Goal: Task Accomplishment & Management: Manage account settings

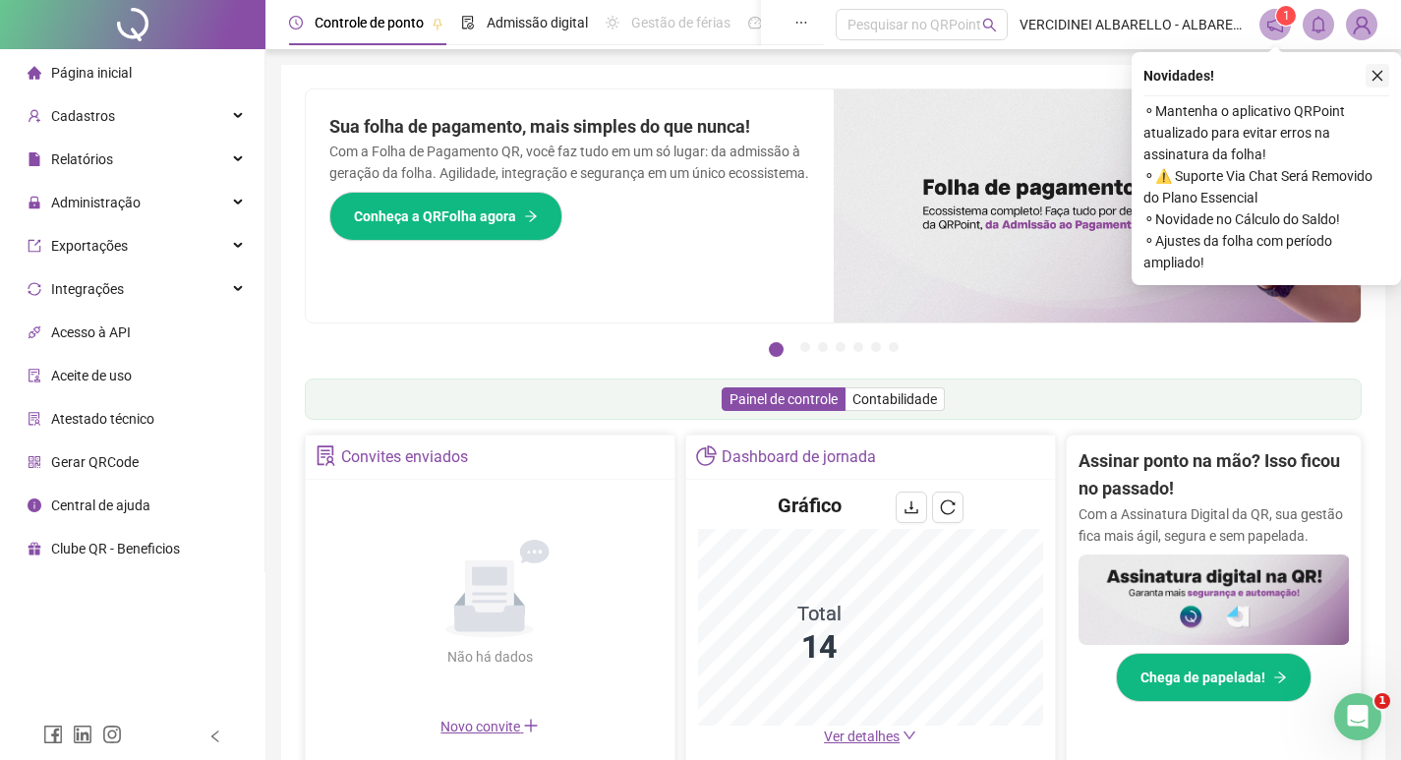
click at [1385, 77] on button "button" at bounding box center [1378, 76] width 24 height 24
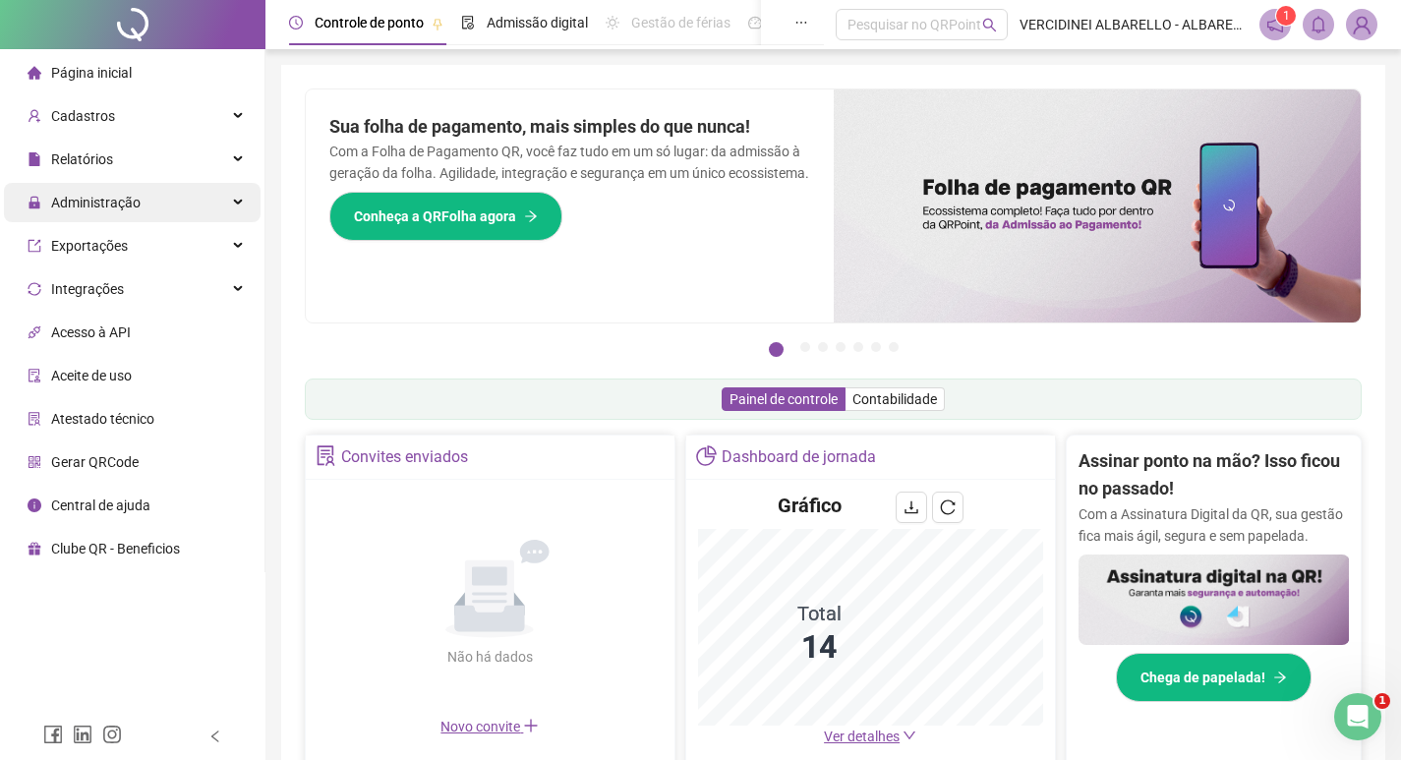
click at [110, 205] on span "Administração" at bounding box center [95, 203] width 89 height 16
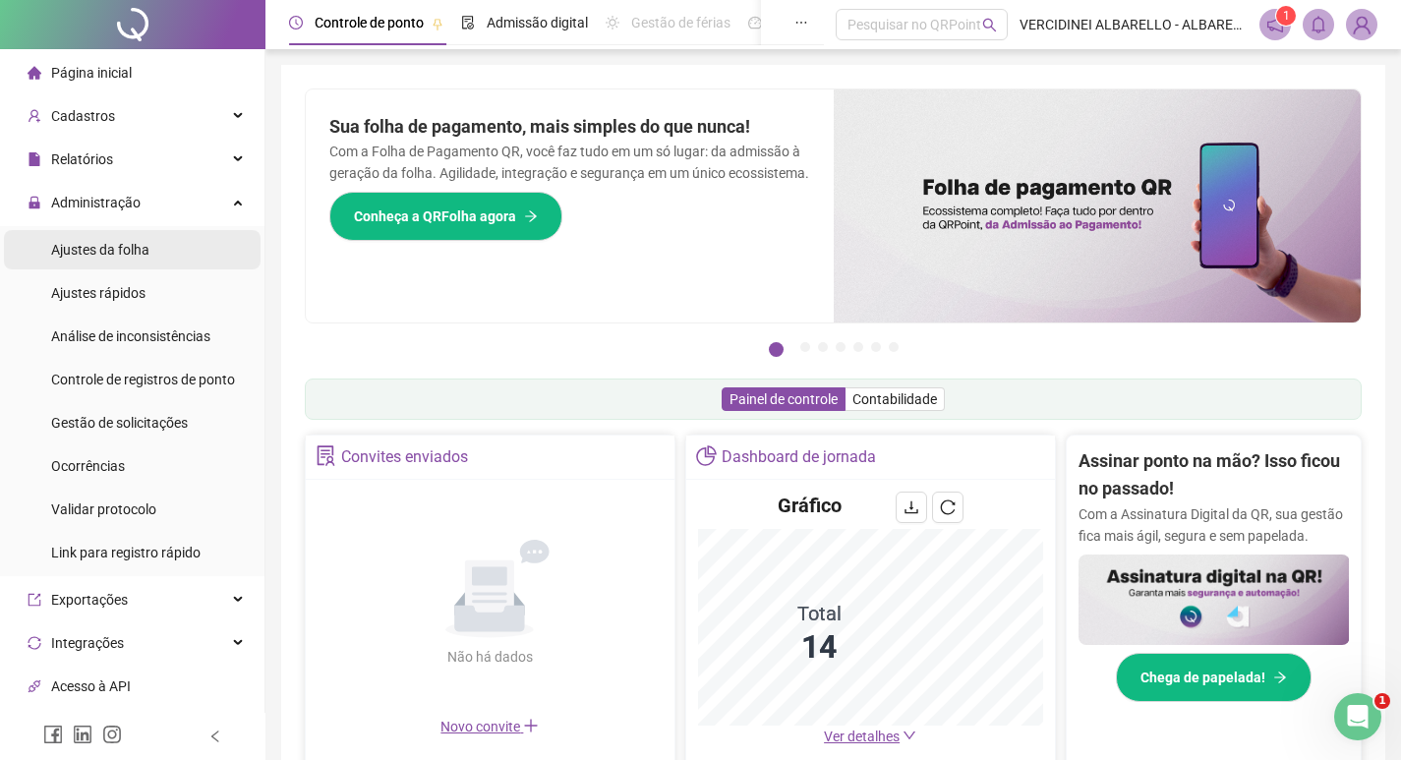
click at [122, 253] on span "Ajustes da folha" at bounding box center [100, 250] width 98 height 16
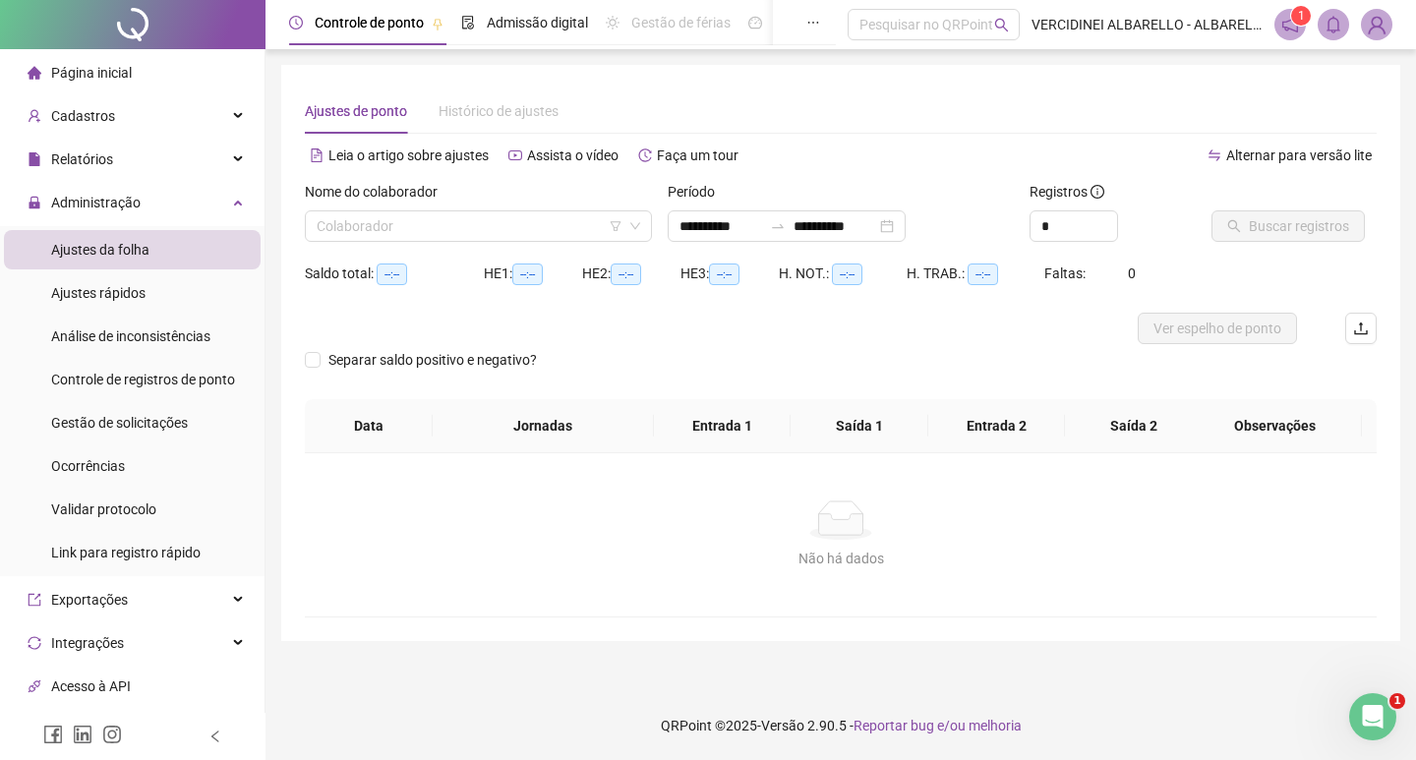
type input "**********"
click at [545, 219] on input "search" at bounding box center [470, 226] width 306 height 30
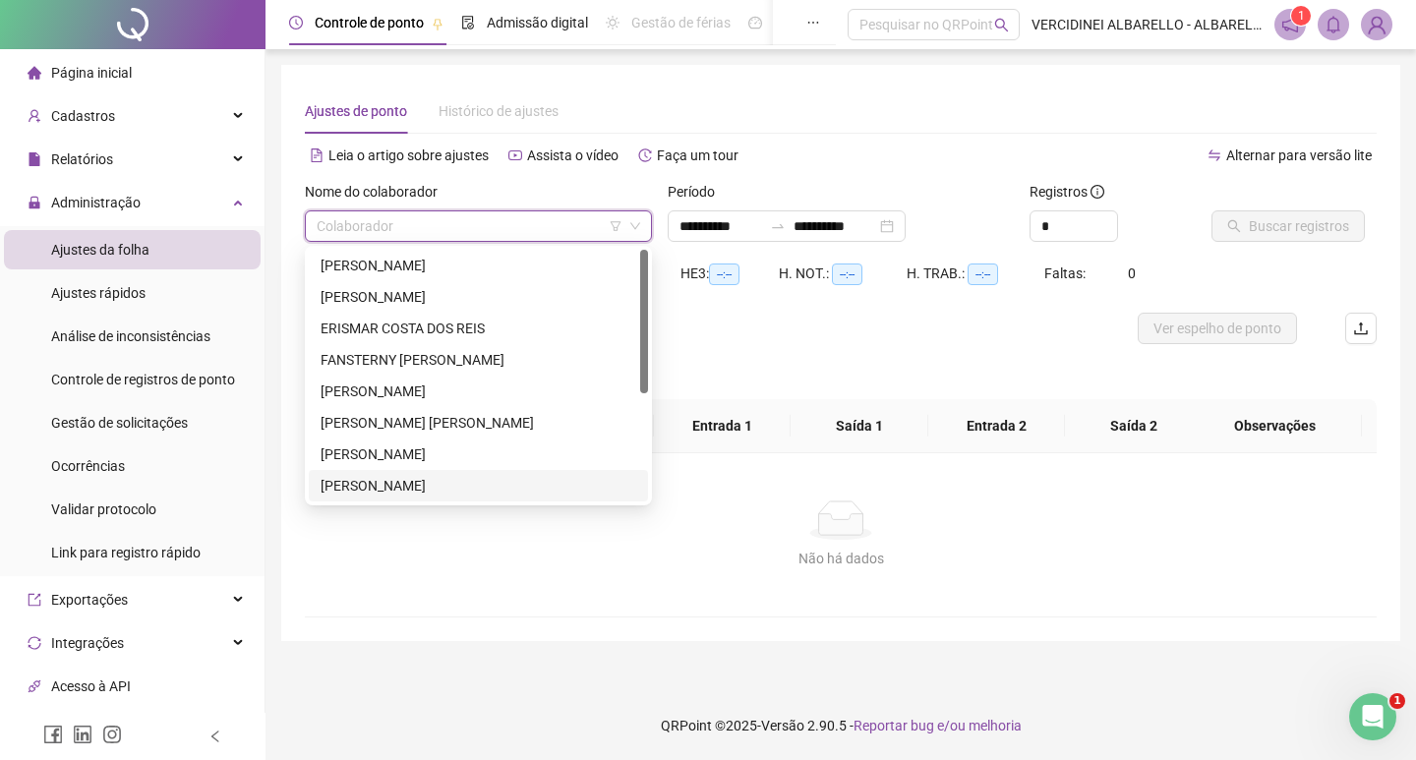
click at [373, 489] on div "[PERSON_NAME]" at bounding box center [479, 486] width 316 height 22
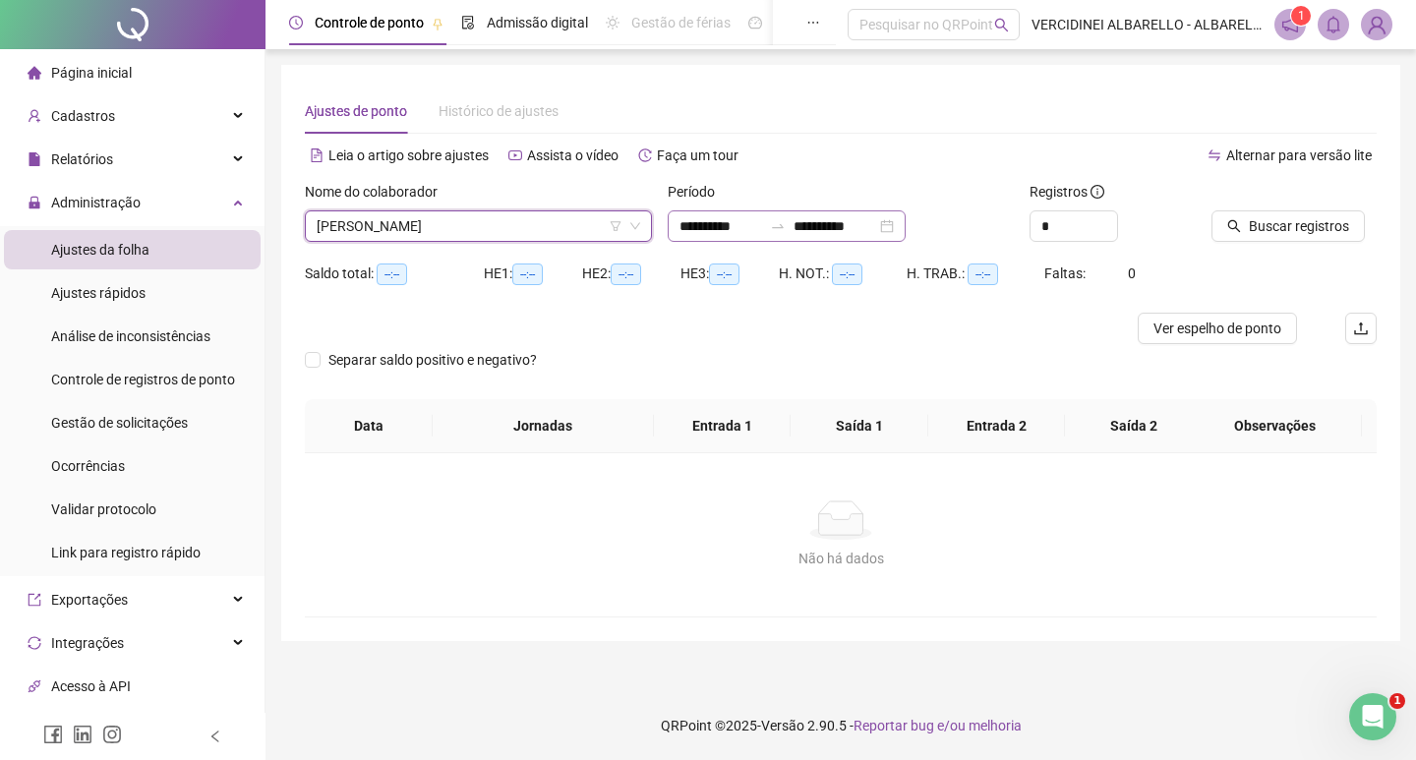
click at [906, 235] on div "**********" at bounding box center [787, 225] width 238 height 31
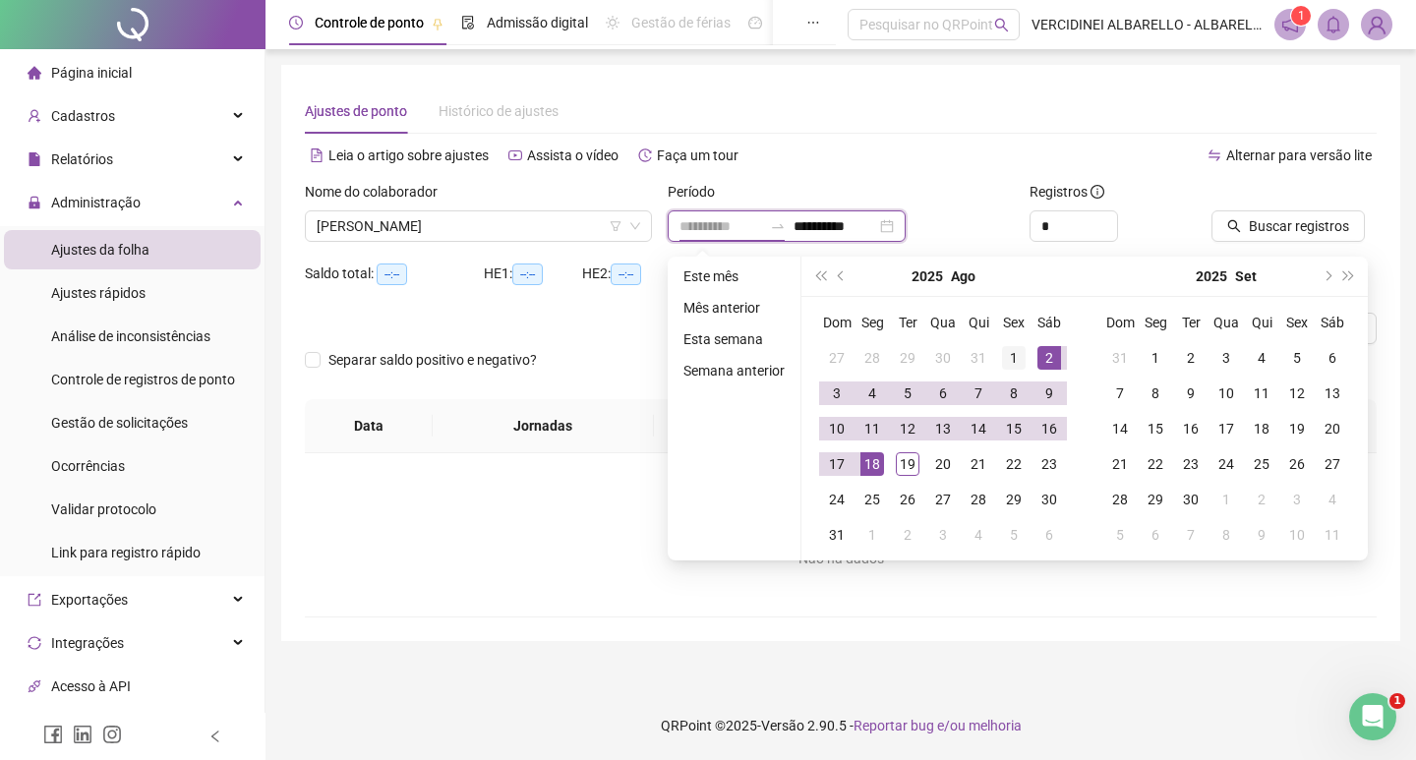
type input "**********"
click at [1003, 356] on div "1" at bounding box center [1014, 358] width 24 height 24
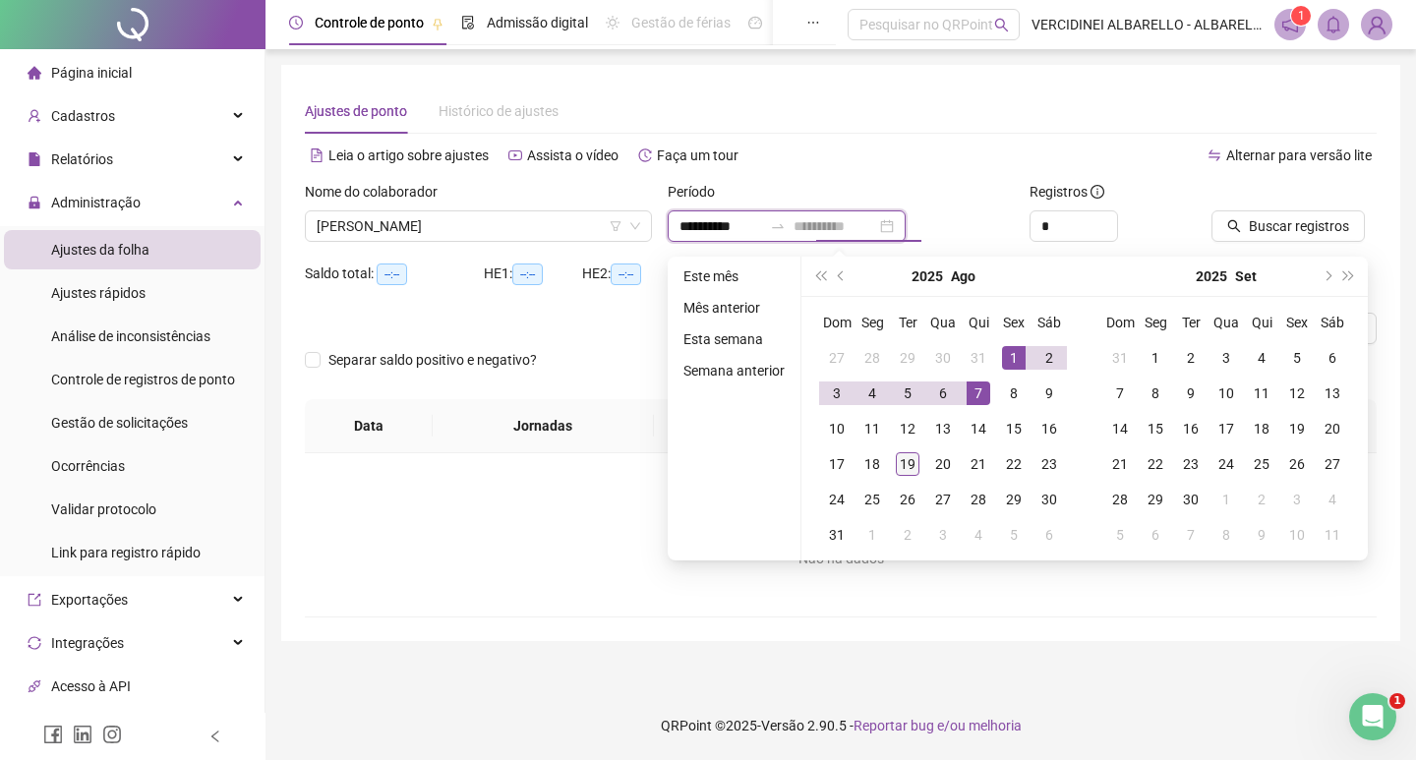
type input "**********"
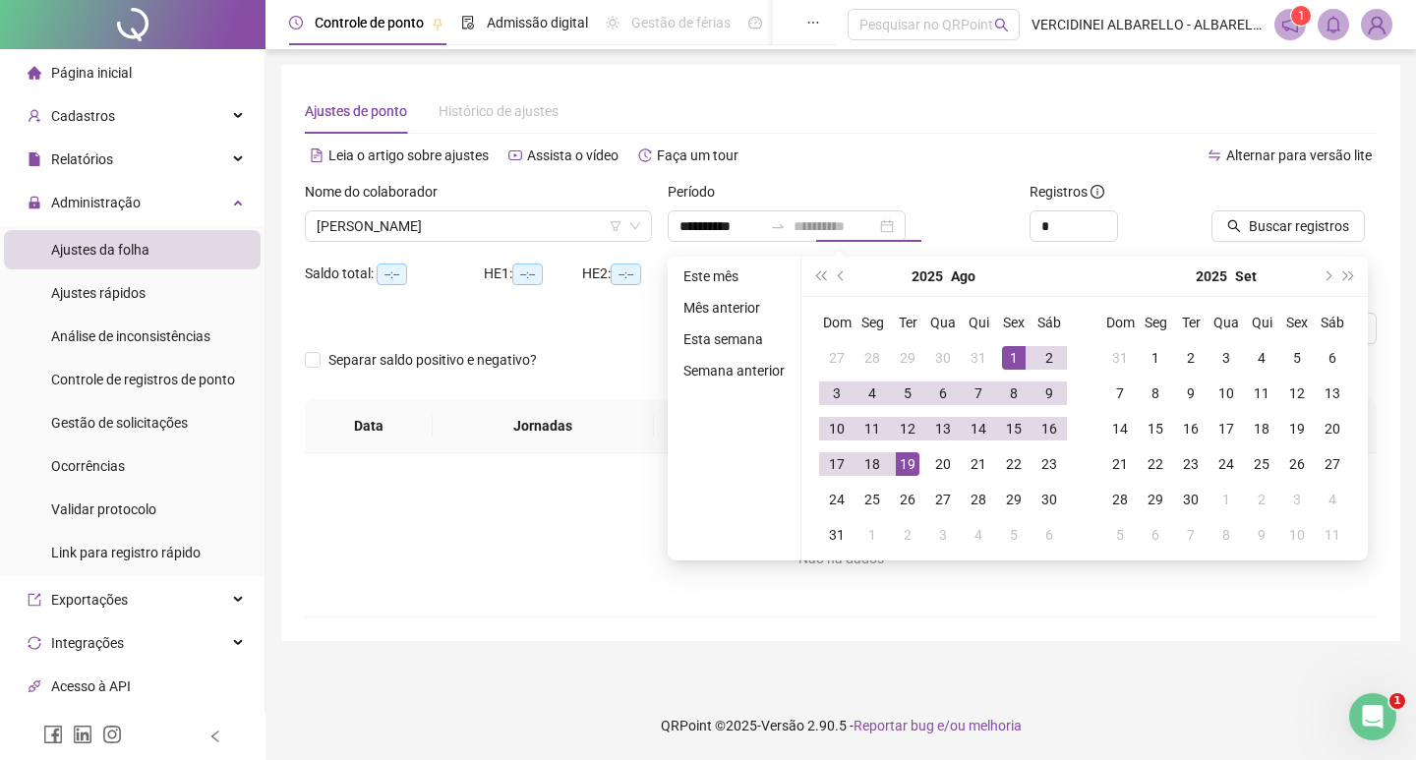
click at [903, 459] on div "19" at bounding box center [908, 464] width 24 height 24
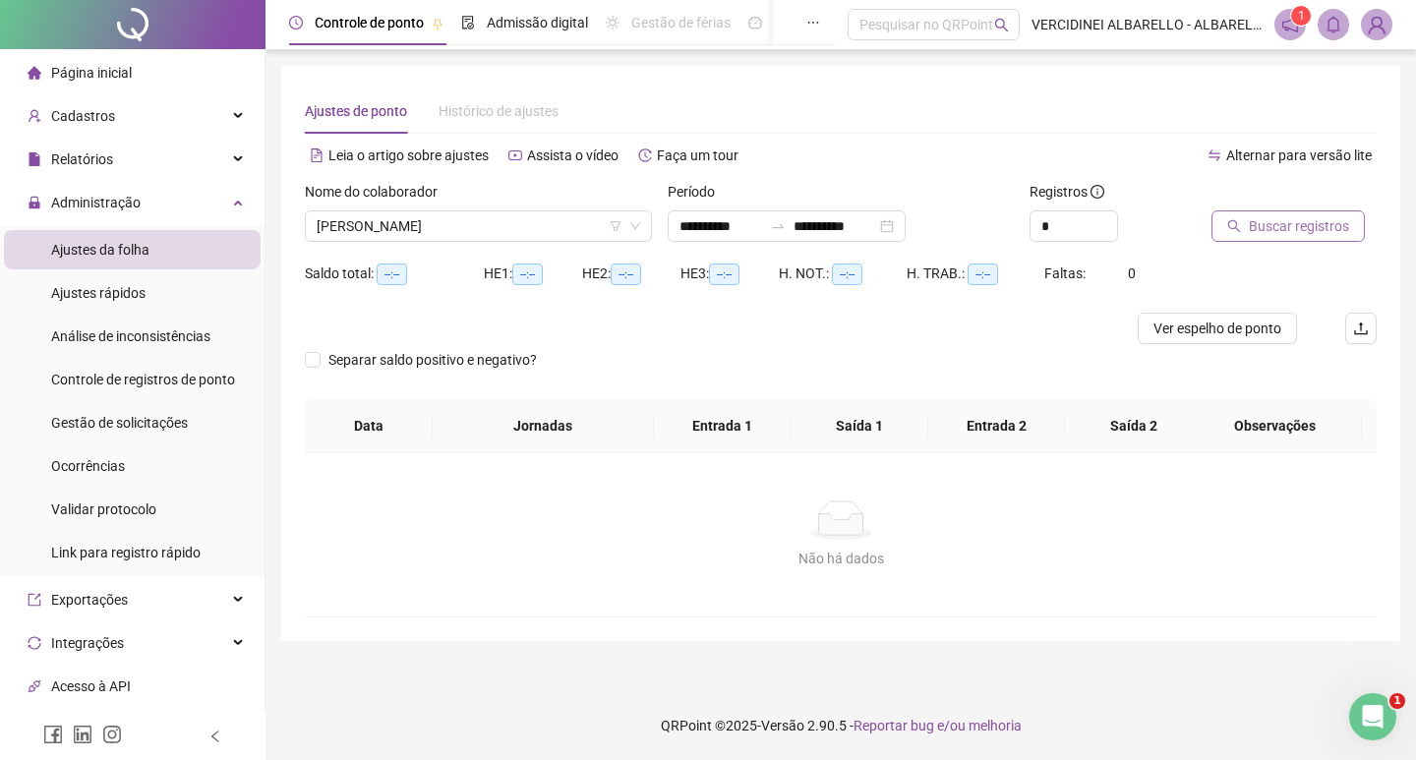
click at [1225, 230] on button "Buscar registros" at bounding box center [1287, 225] width 153 height 31
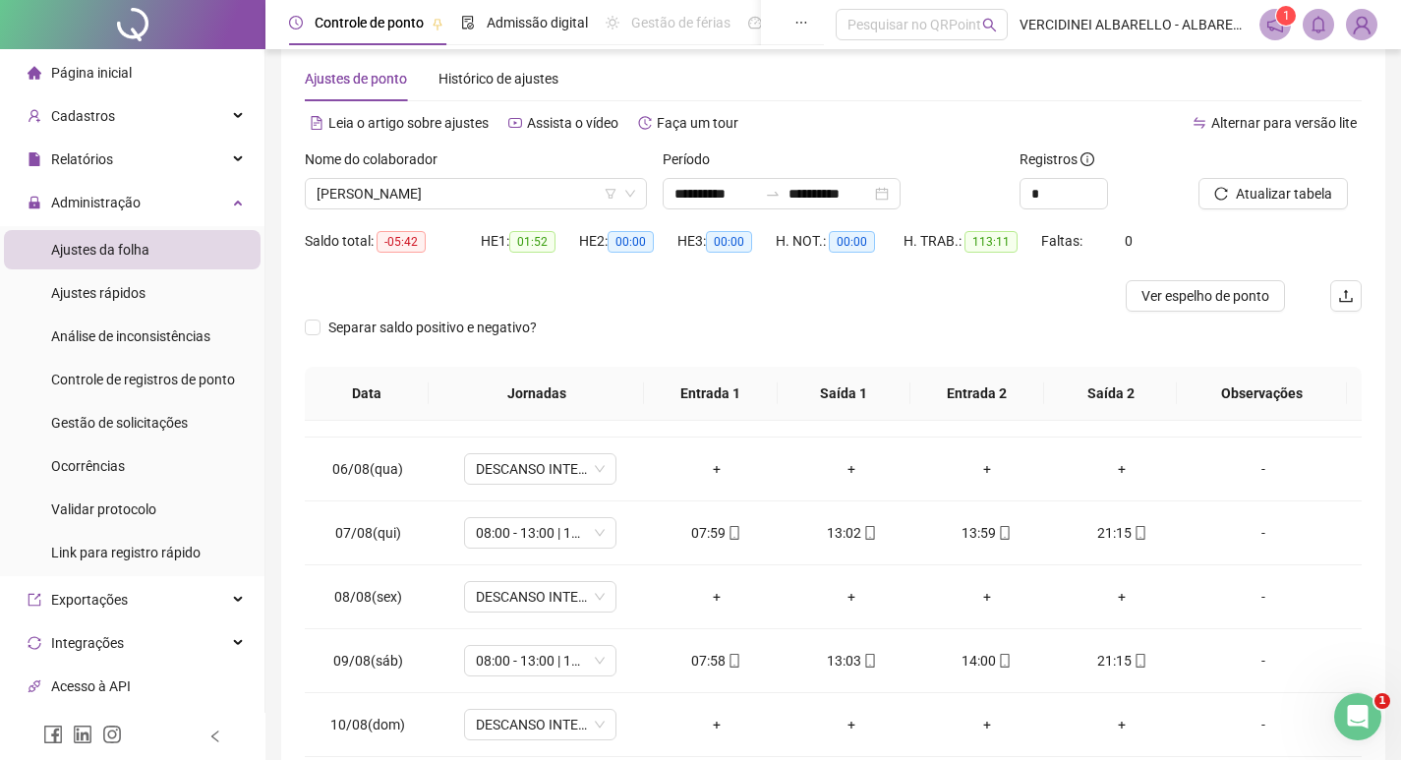
scroll to position [25, 0]
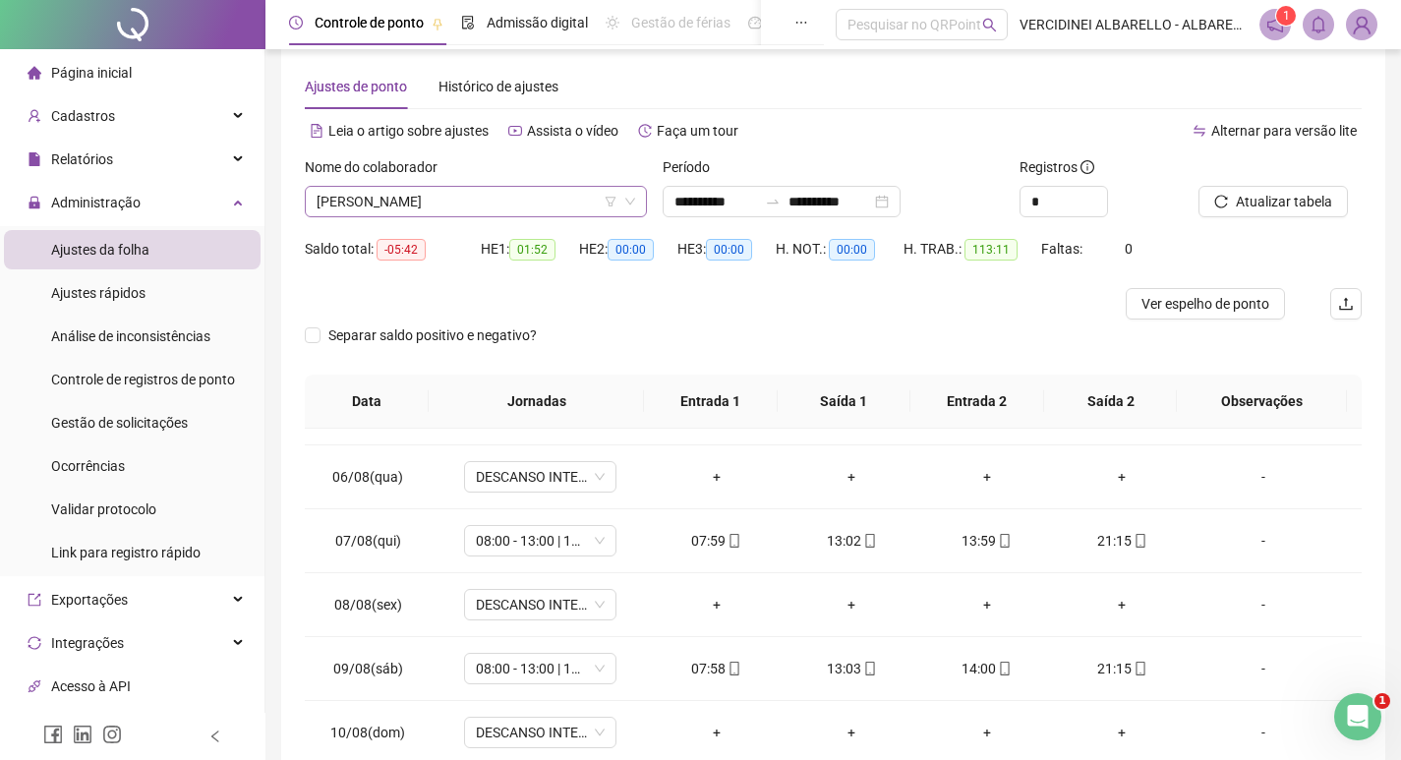
click at [476, 196] on span "[PERSON_NAME]" at bounding box center [476, 202] width 319 height 30
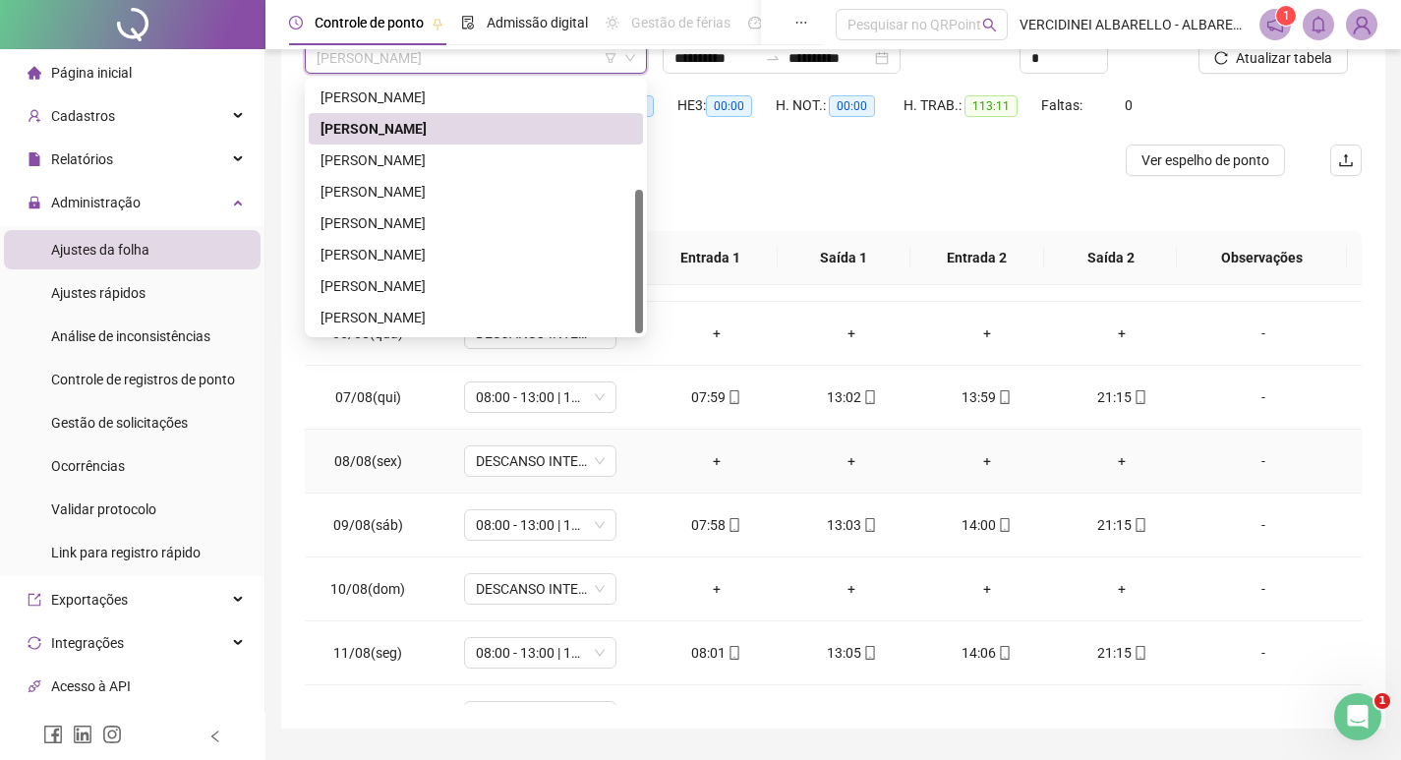
scroll to position [221, 0]
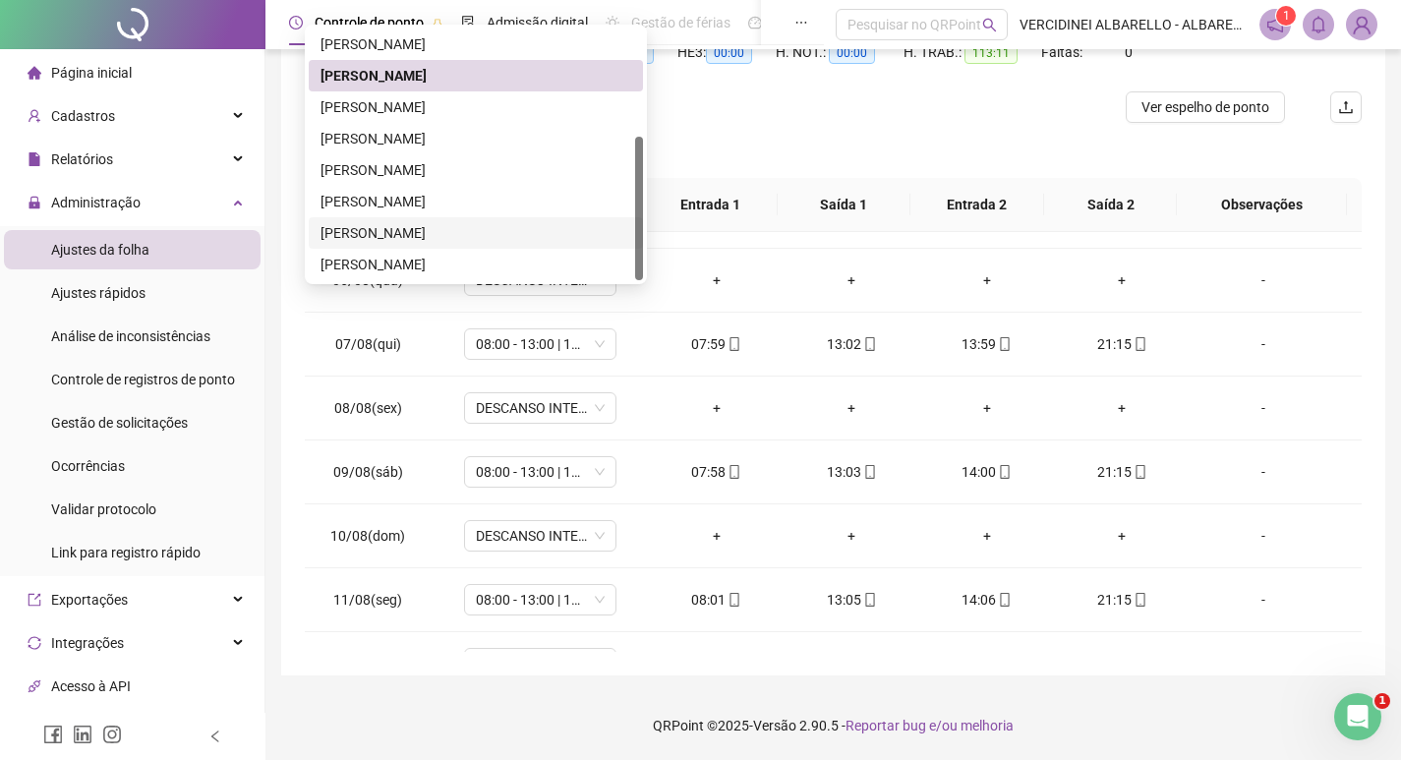
click at [424, 239] on div "[PERSON_NAME]" at bounding box center [476, 233] width 311 height 22
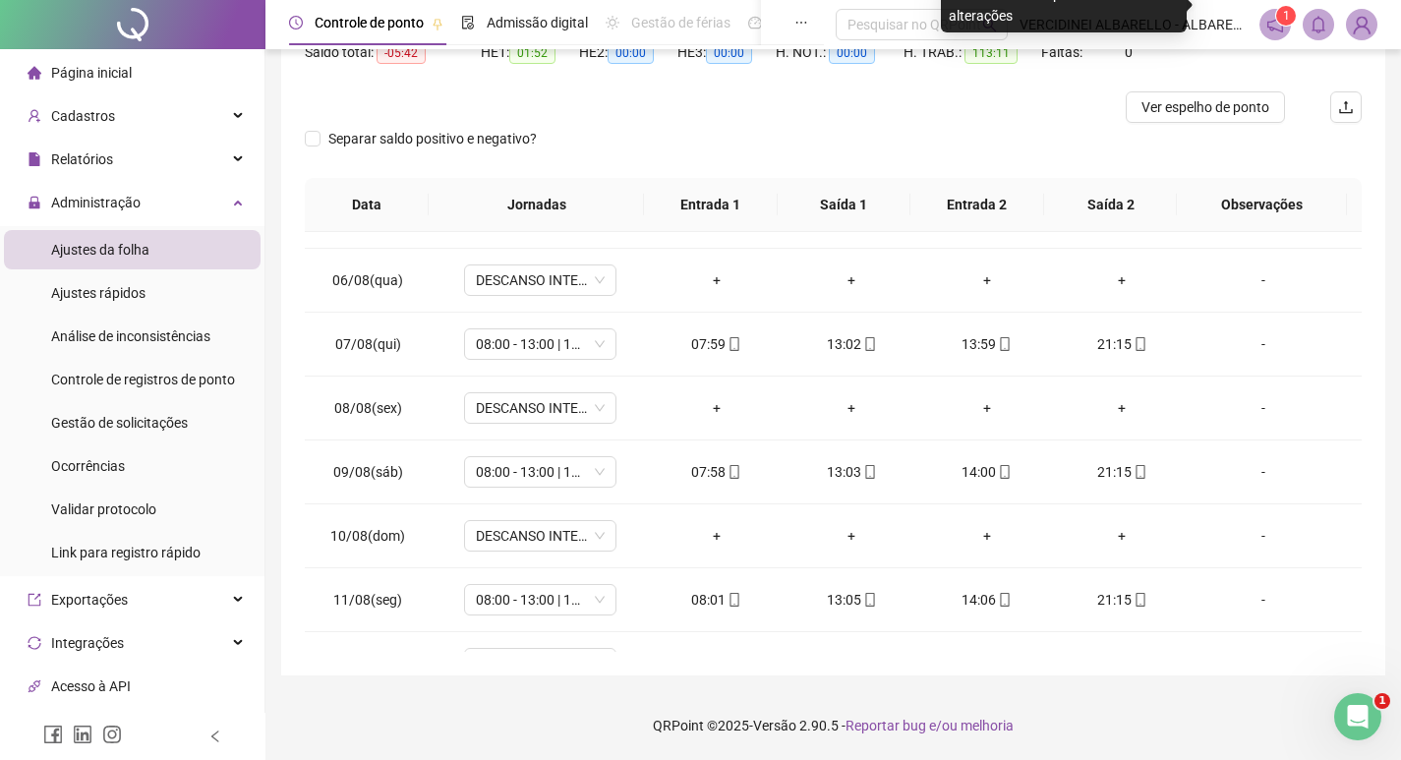
scroll to position [25, 0]
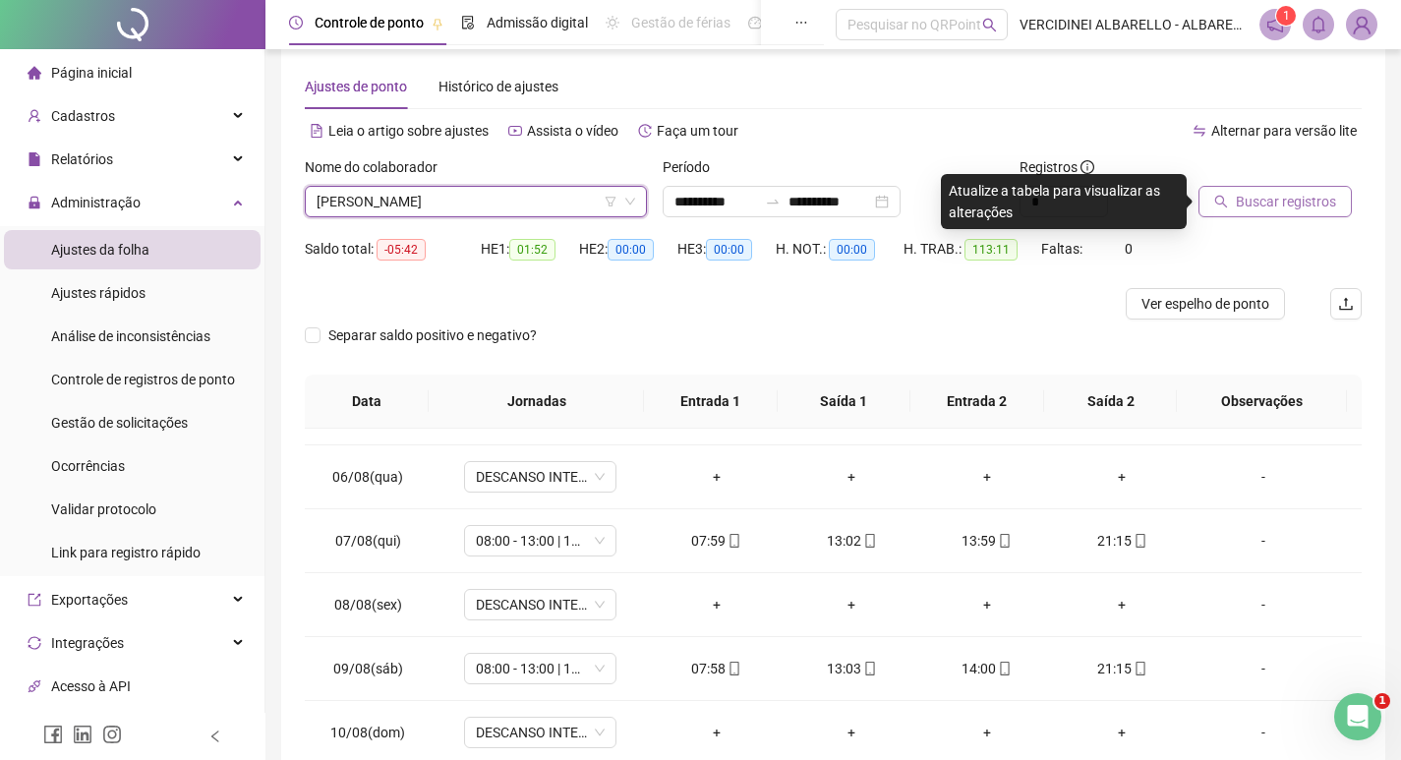
click at [1259, 196] on span "Buscar registros" at bounding box center [1286, 202] width 100 height 22
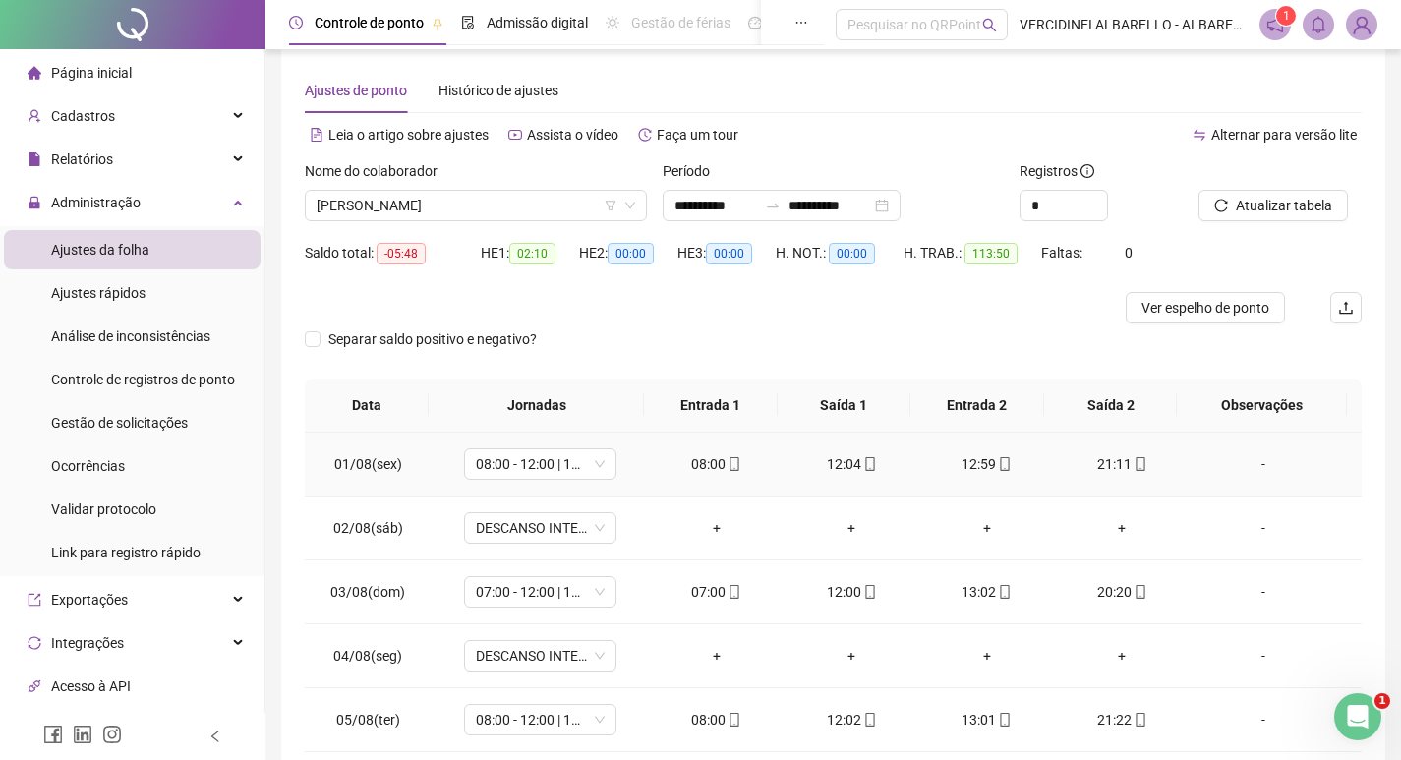
scroll to position [0, 0]
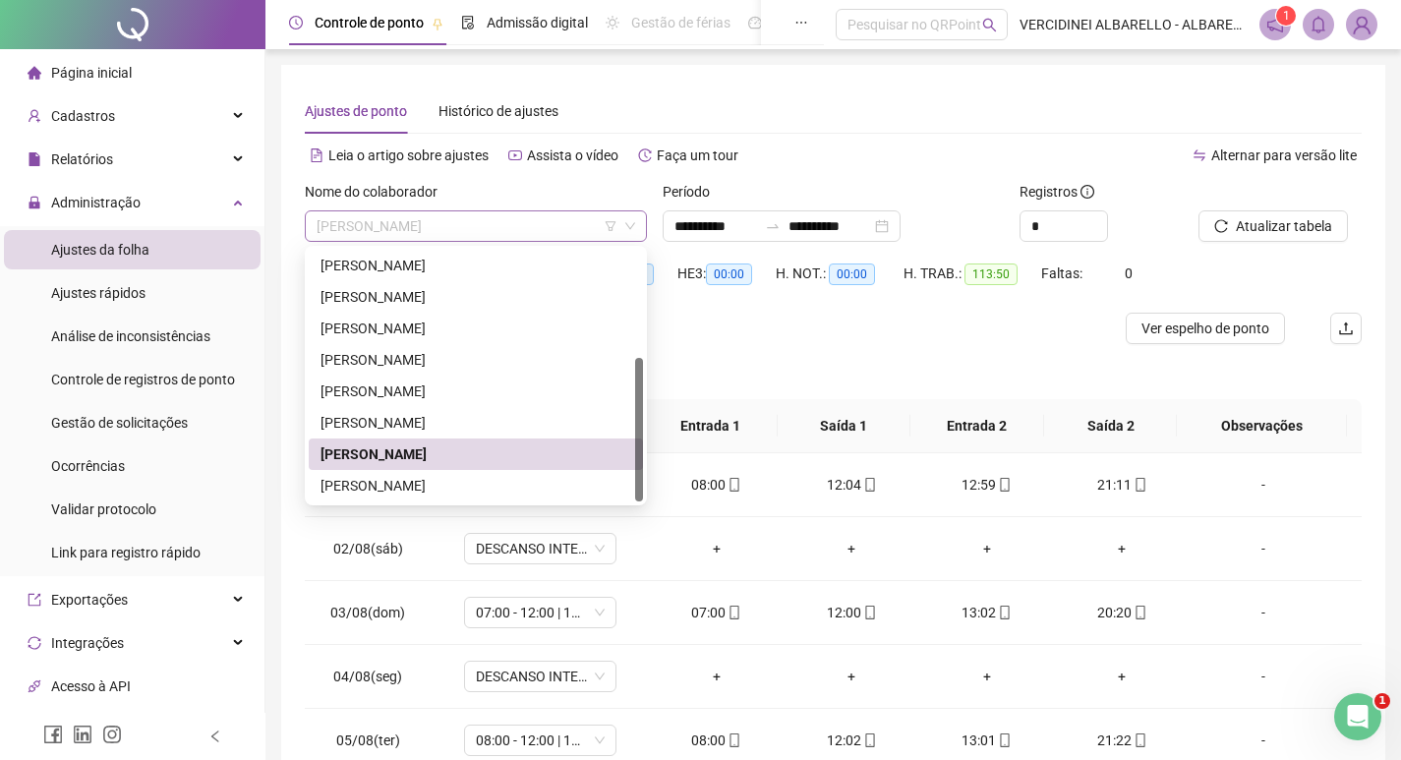
click at [571, 226] on span "[PERSON_NAME]" at bounding box center [476, 226] width 319 height 30
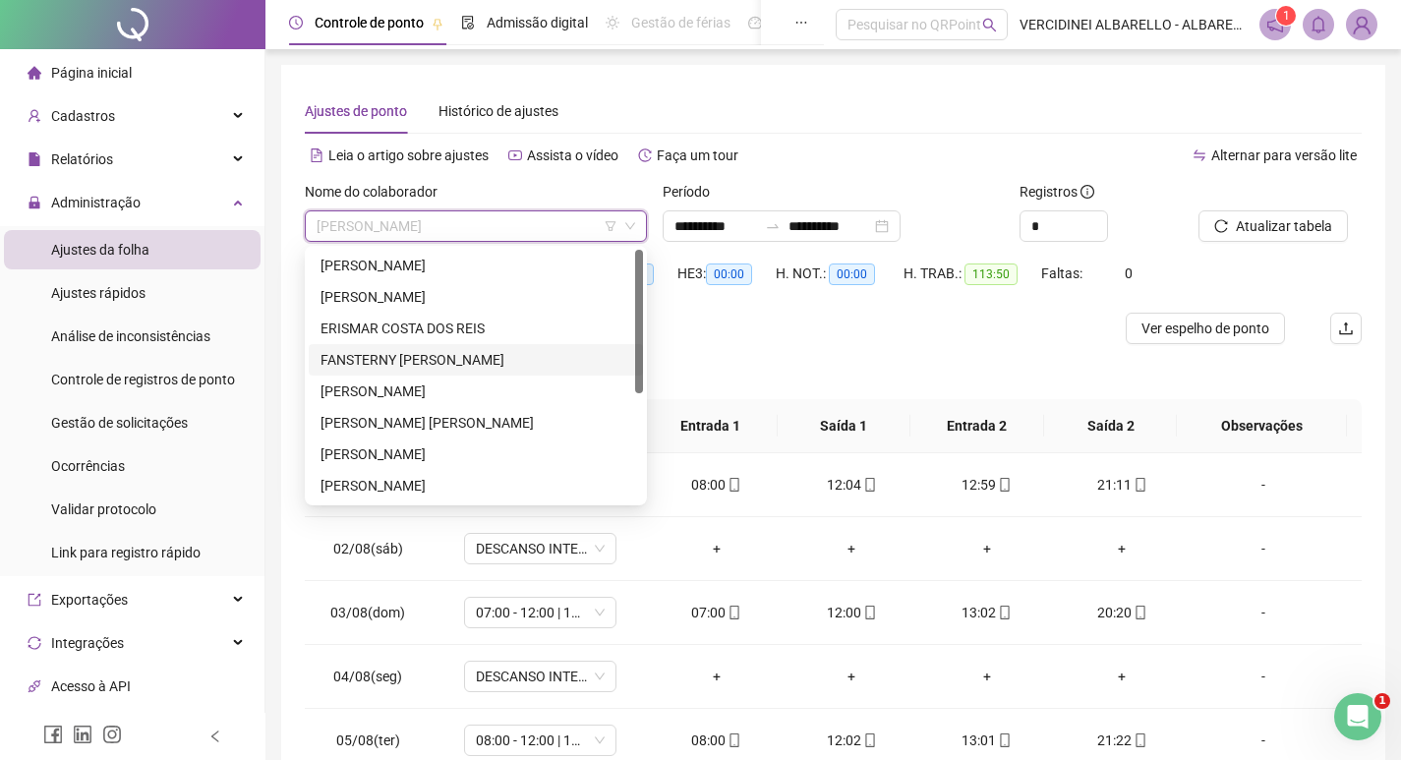
click at [399, 356] on div "FANSTERNY [PERSON_NAME]" at bounding box center [476, 360] width 311 height 22
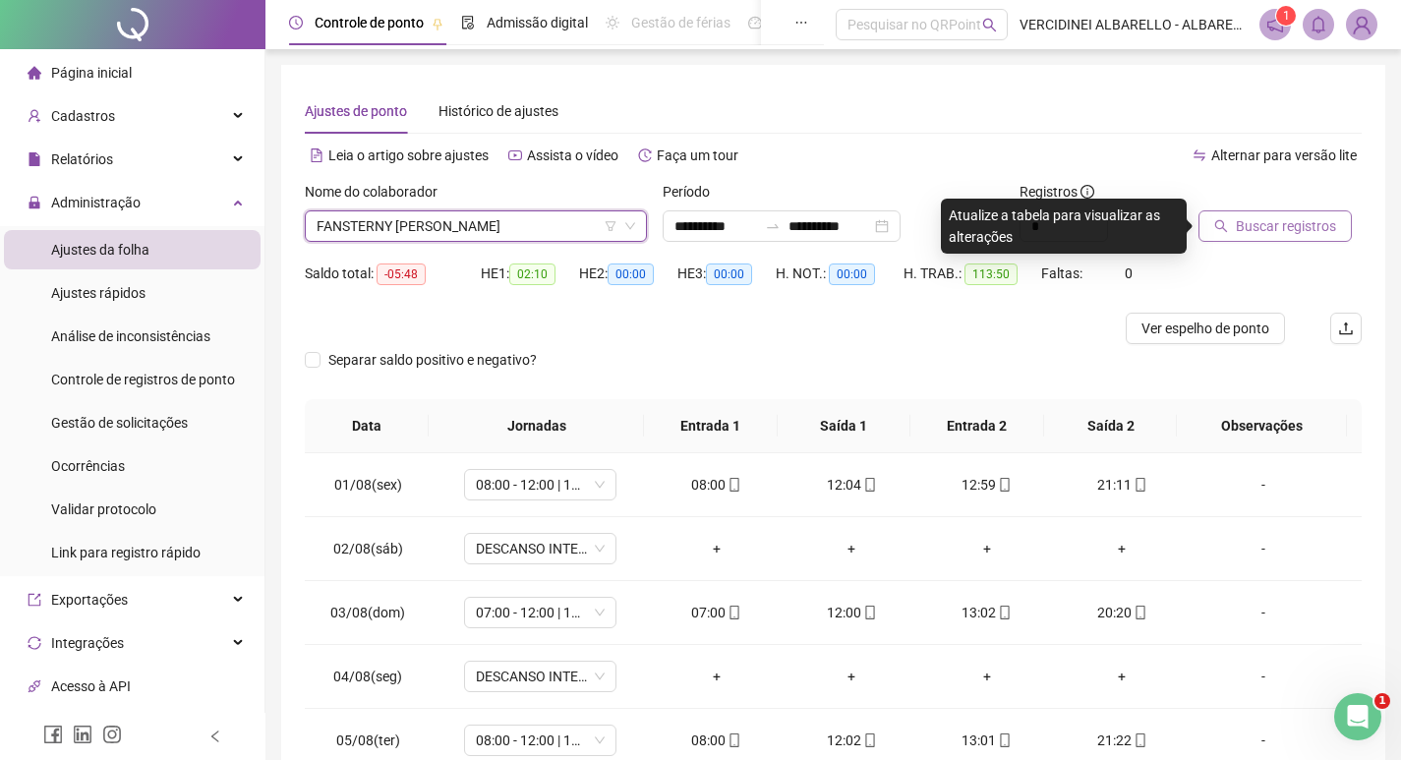
click at [1234, 221] on button "Buscar registros" at bounding box center [1275, 225] width 153 height 31
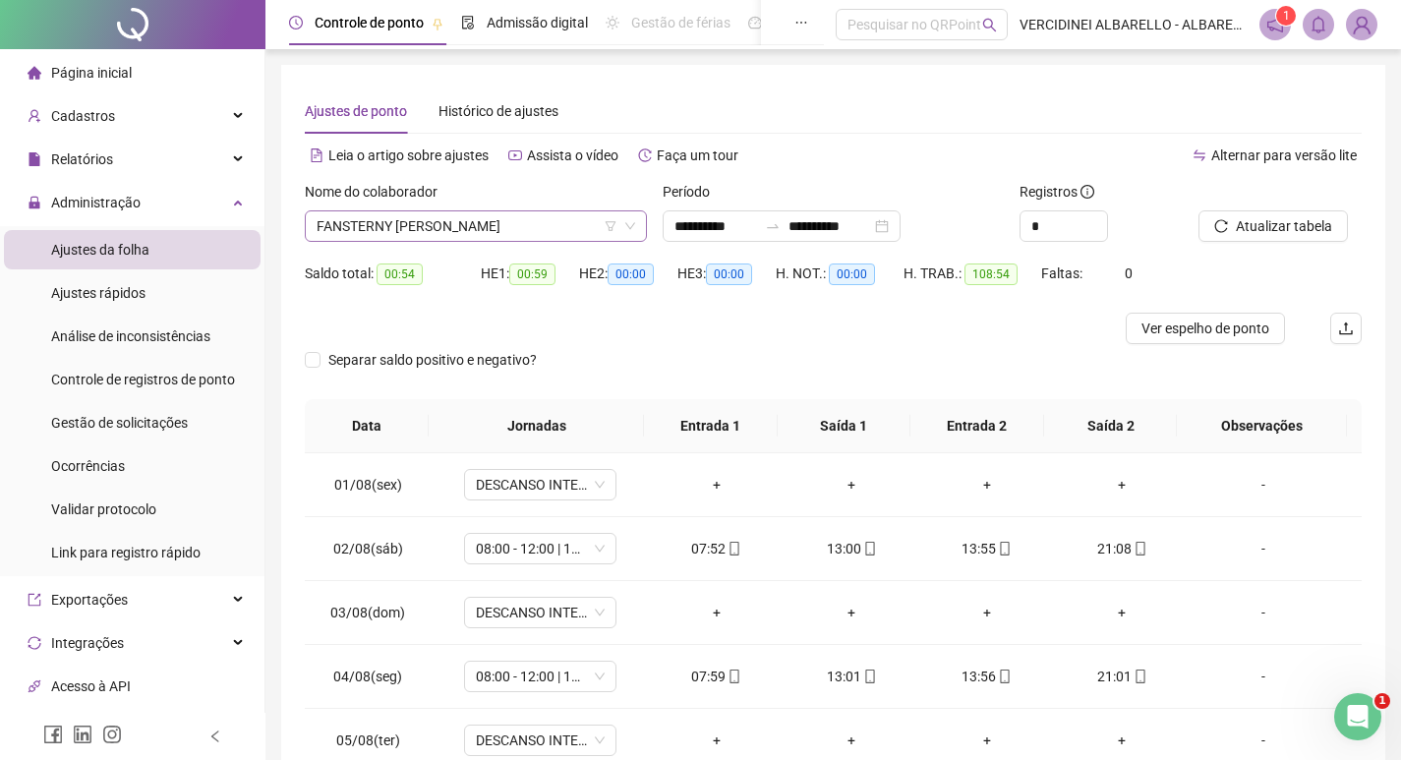
click at [469, 222] on span "FANSTERNY [PERSON_NAME]" at bounding box center [476, 226] width 319 height 30
click at [454, 219] on span "FANSTERNY [PERSON_NAME]" at bounding box center [476, 226] width 319 height 30
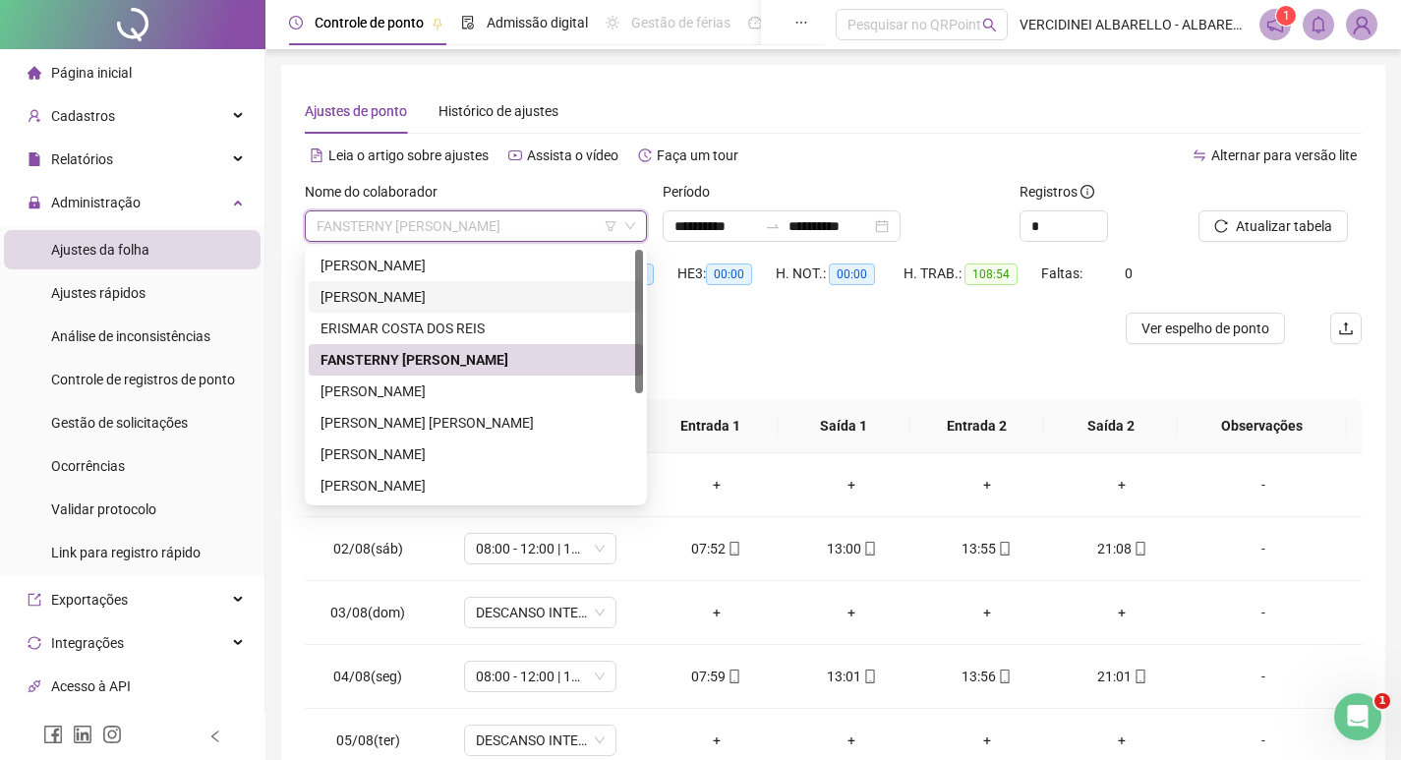
click at [441, 294] on div "[PERSON_NAME]" at bounding box center [476, 297] width 311 height 22
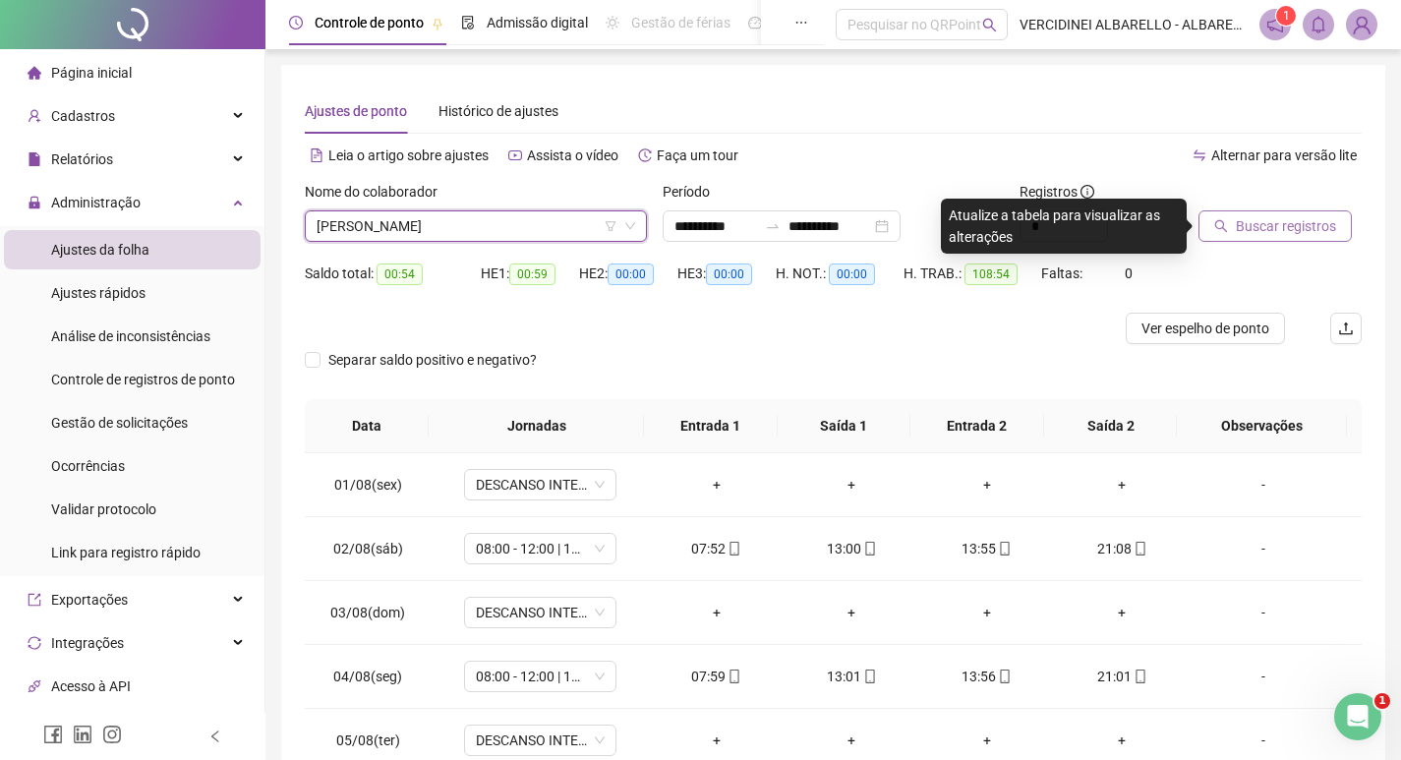
click at [1292, 225] on span "Buscar registros" at bounding box center [1286, 226] width 100 height 22
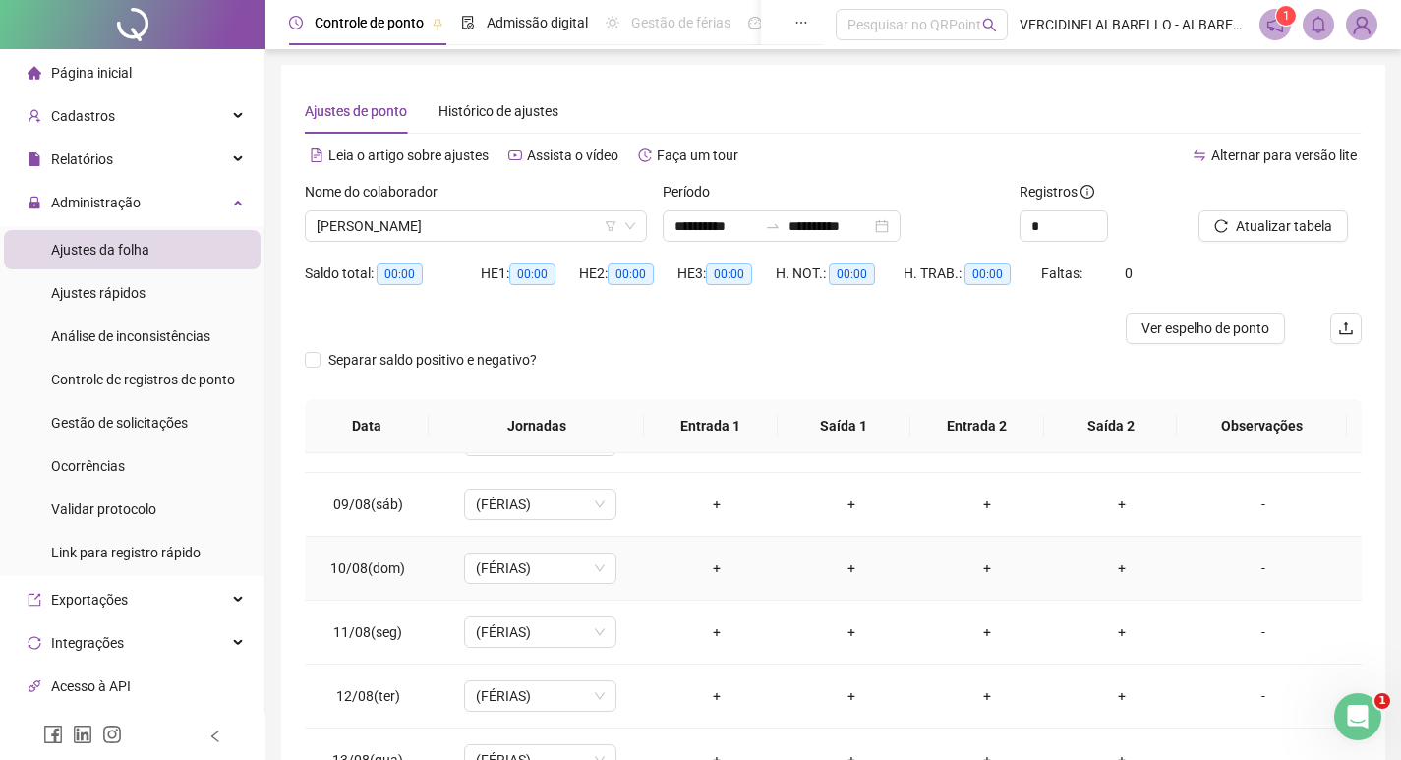
scroll to position [795, 0]
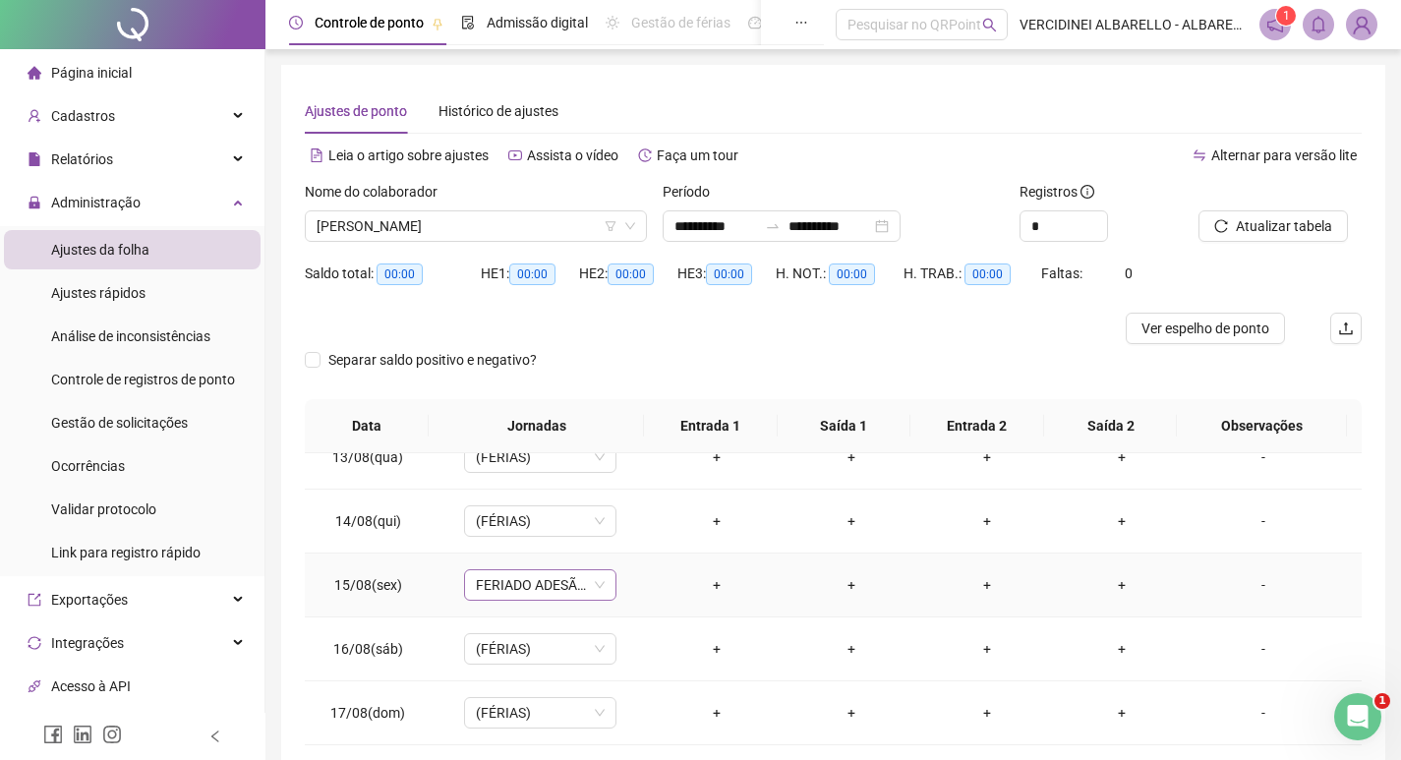
click at [571, 585] on span "FERIADO ADESÃO DO [GEOGRAPHIC_DATA]" at bounding box center [540, 585] width 129 height 30
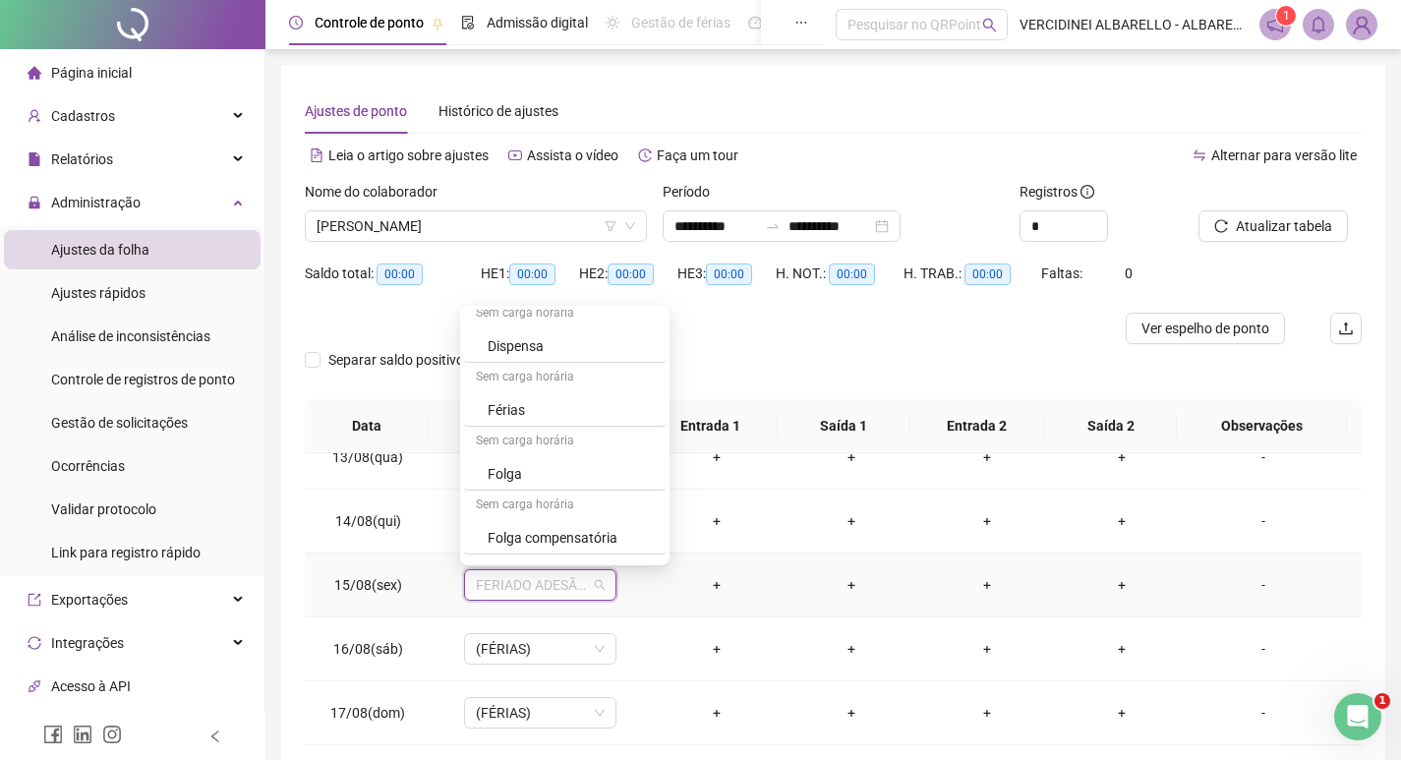
scroll to position [3200, 0]
click at [556, 358] on div "Férias" at bounding box center [571, 353] width 166 height 22
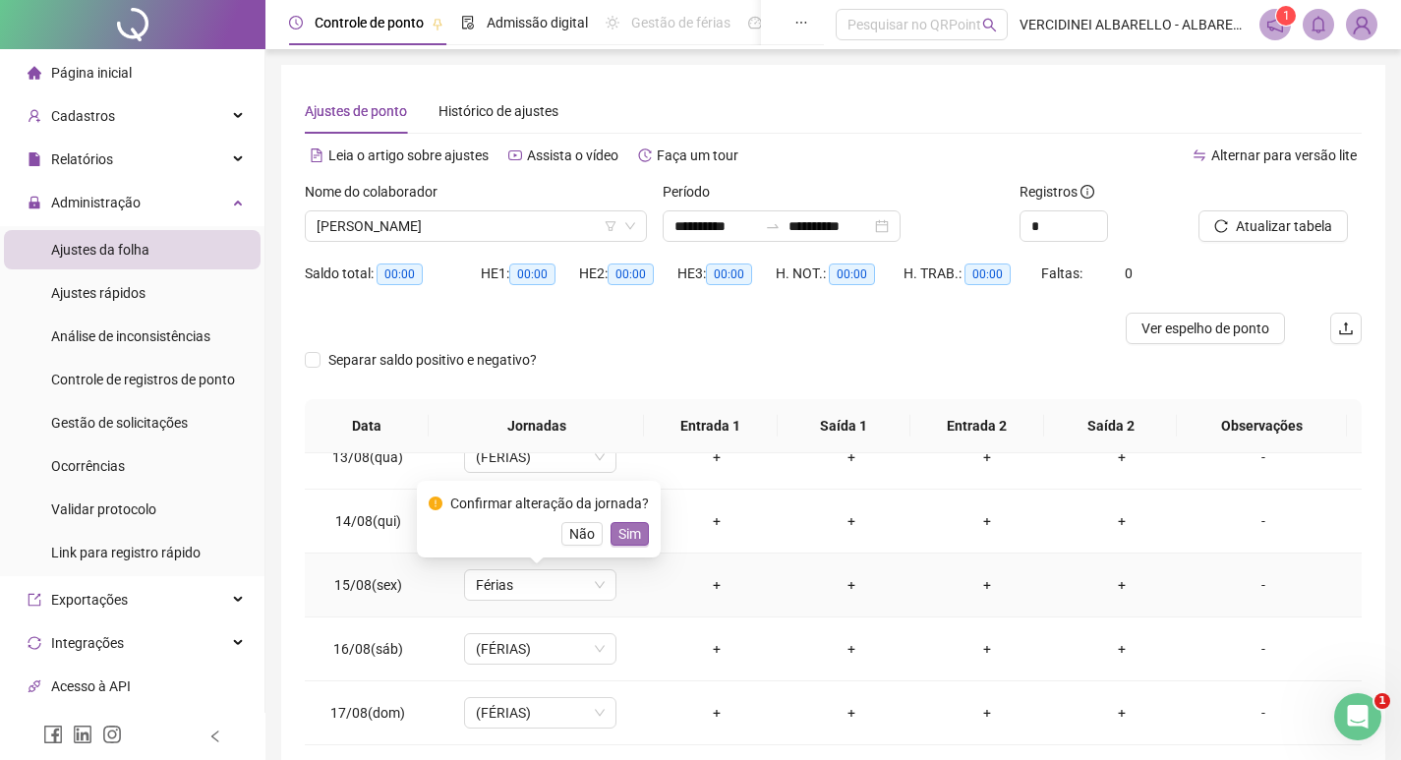
click at [619, 526] on span "Sim" at bounding box center [630, 534] width 23 height 22
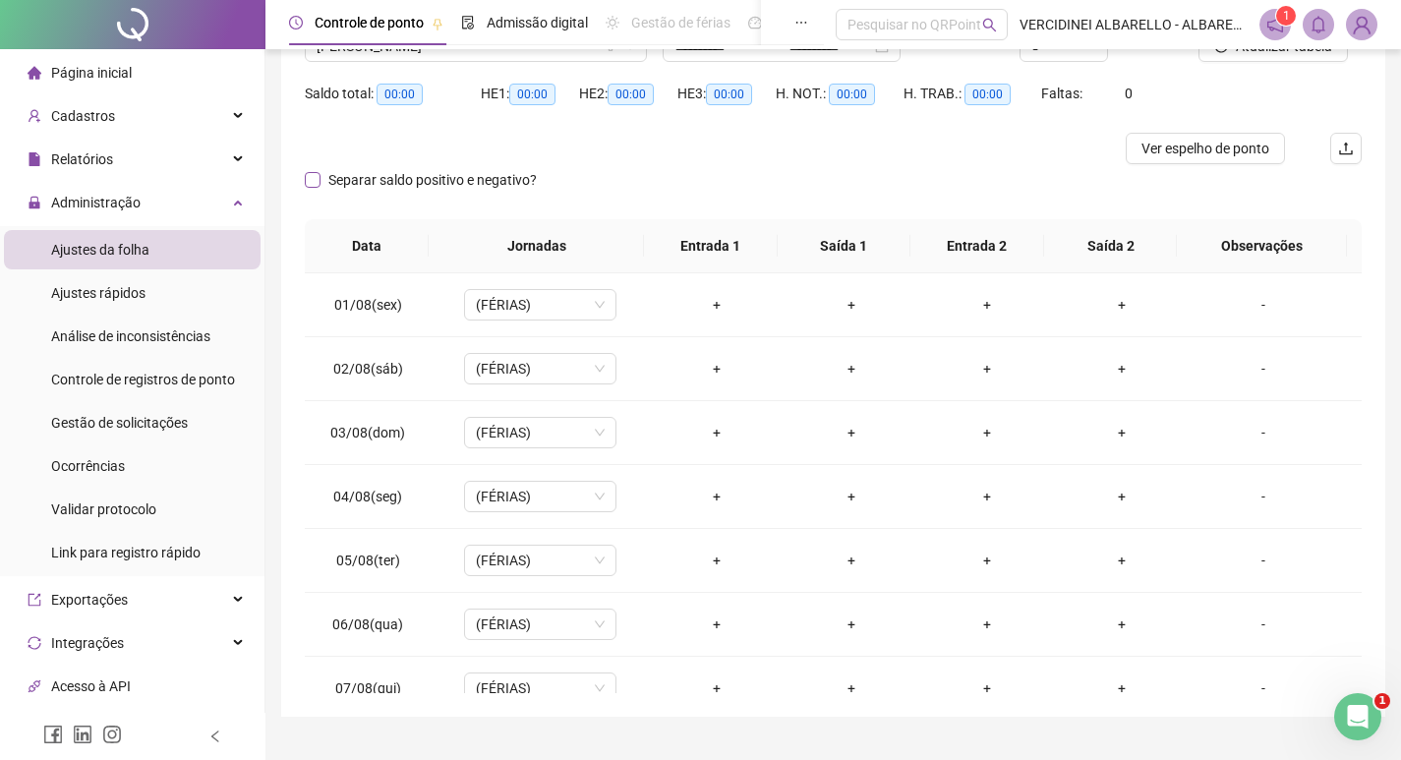
scroll to position [0, 0]
